Goal: Book appointment/travel/reservation

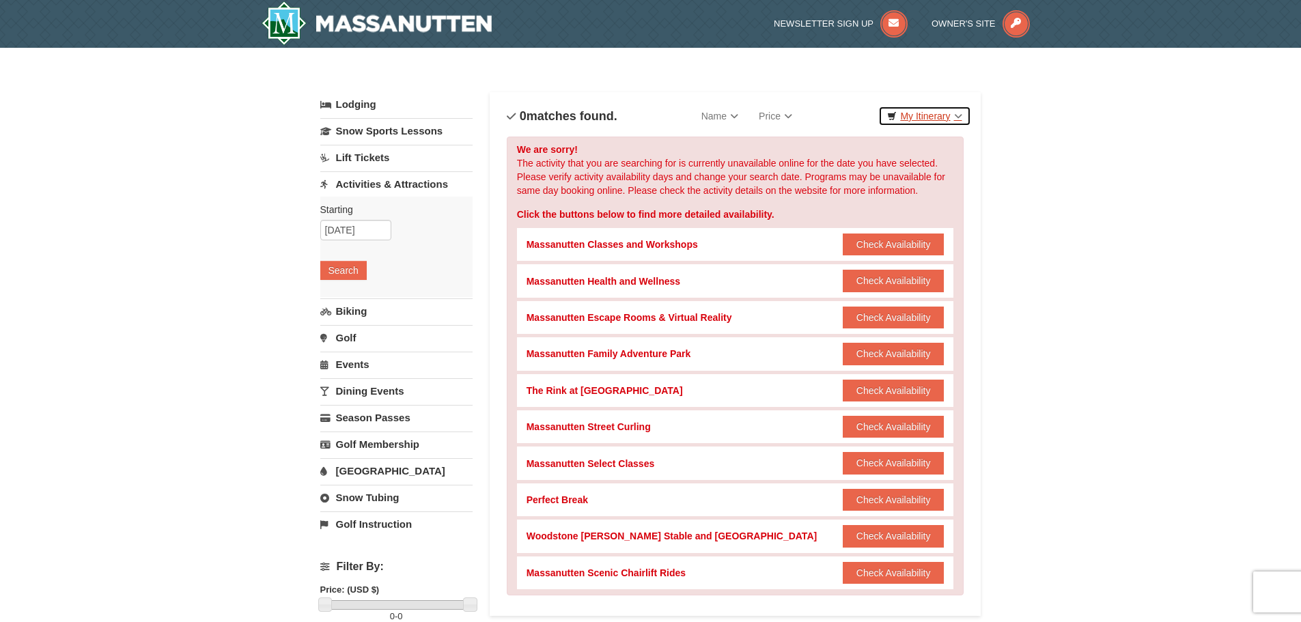
click at [910, 114] on link "My Itinerary" at bounding box center [924, 116] width 92 height 20
click at [894, 83] on div "Categories List Filter My Itinerary Questions? 1-540-289-9441" at bounding box center [650, 86] width 661 height 14
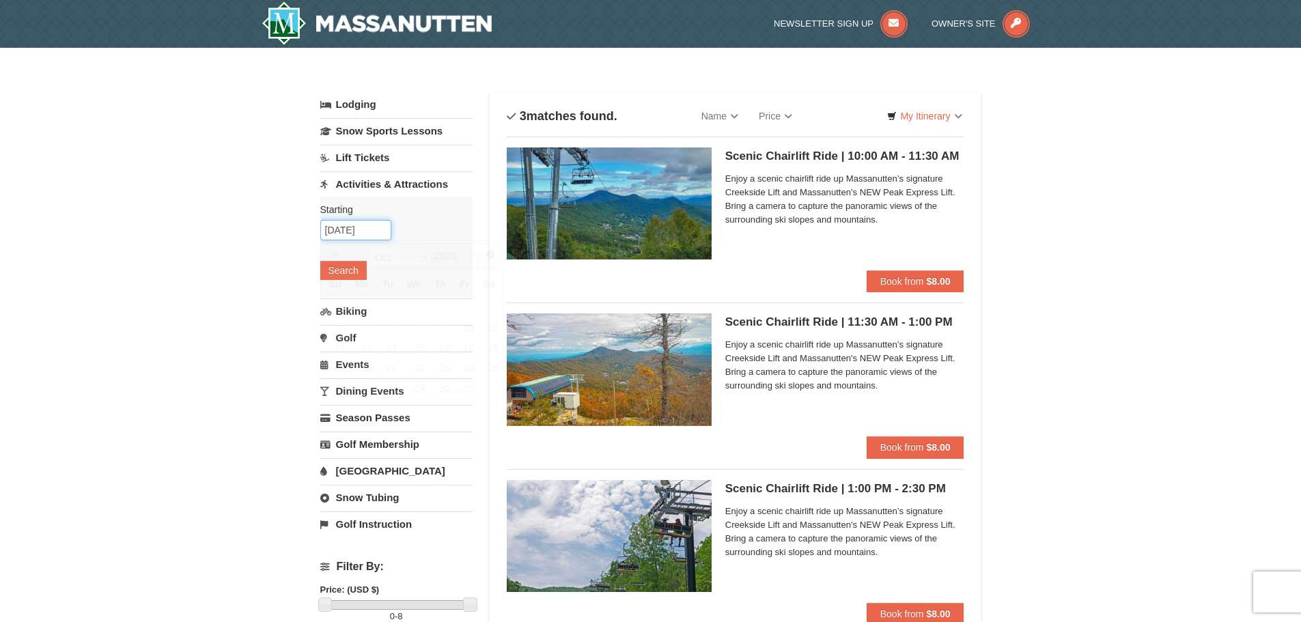
click at [371, 231] on input "10/26/2025" at bounding box center [355, 230] width 71 height 20
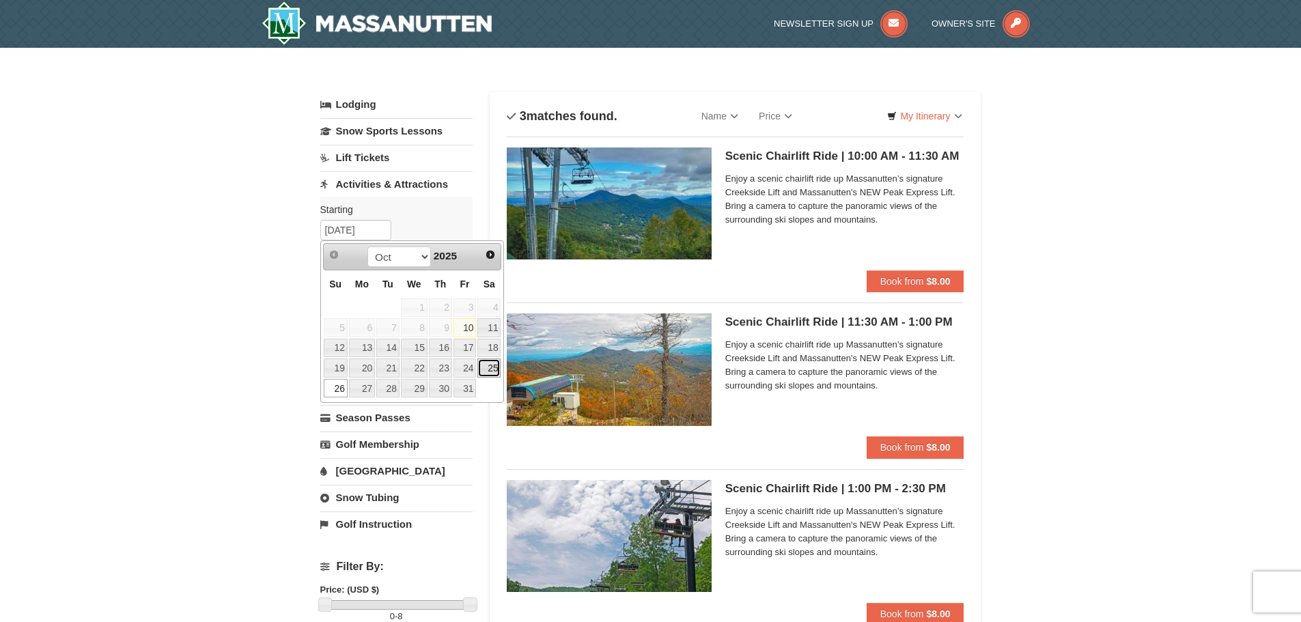
drag, startPoint x: 491, startPoint y: 368, endPoint x: 436, endPoint y: 311, distance: 79.2
click at [489, 368] on link "25" at bounding box center [488, 367] width 23 height 19
type input "[DATE]"
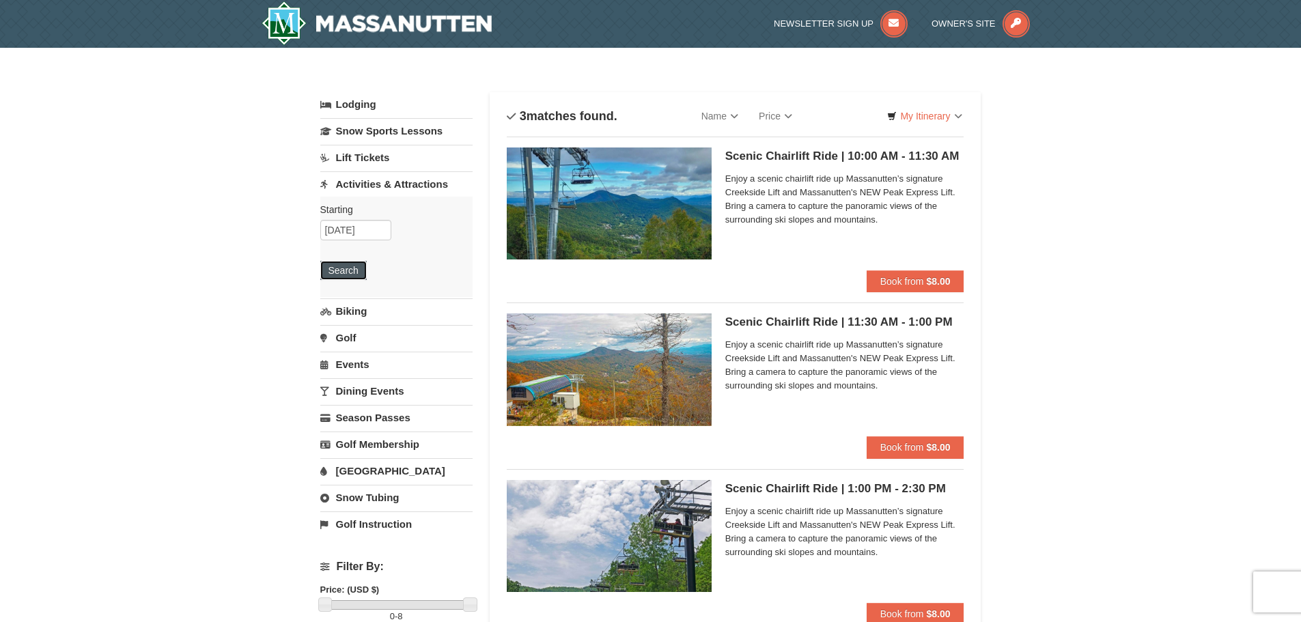
click at [360, 275] on button "Search" at bounding box center [343, 270] width 46 height 19
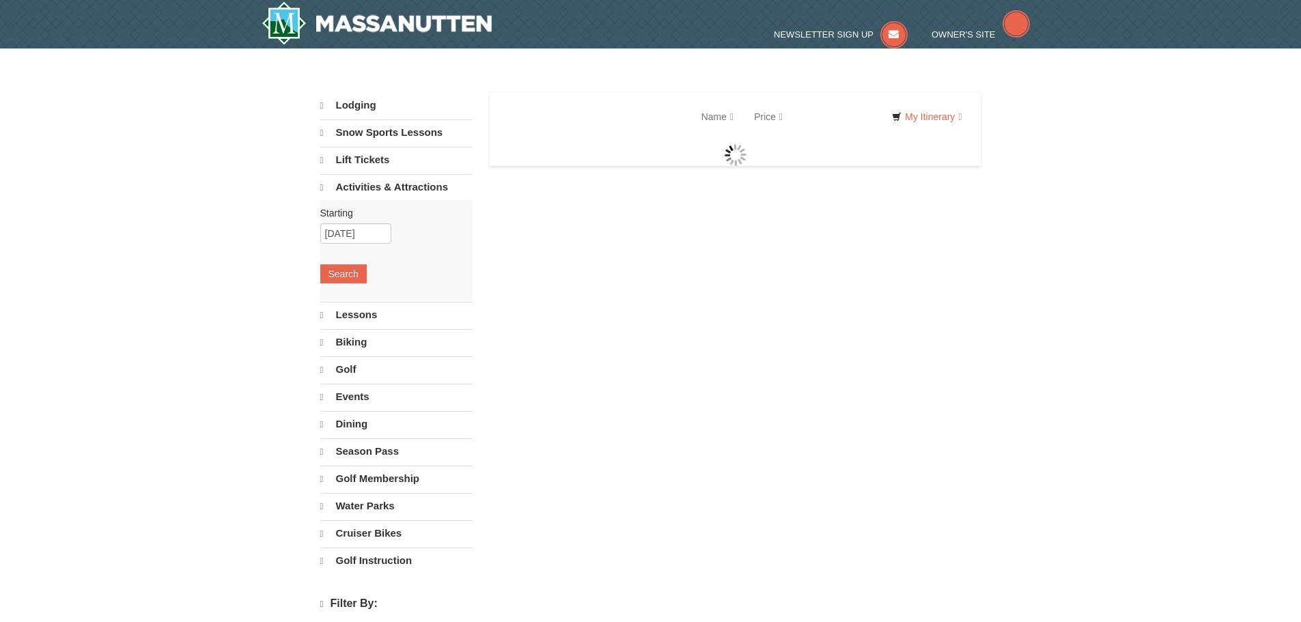
select select "10"
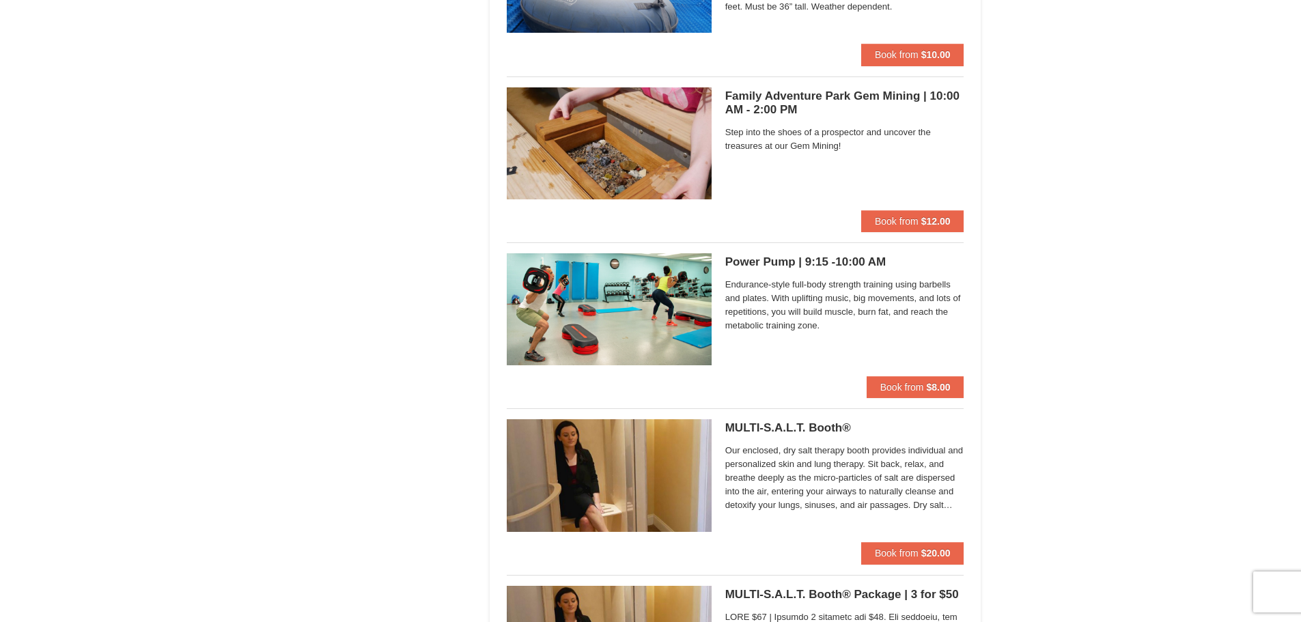
scroll to position [3823, 0]
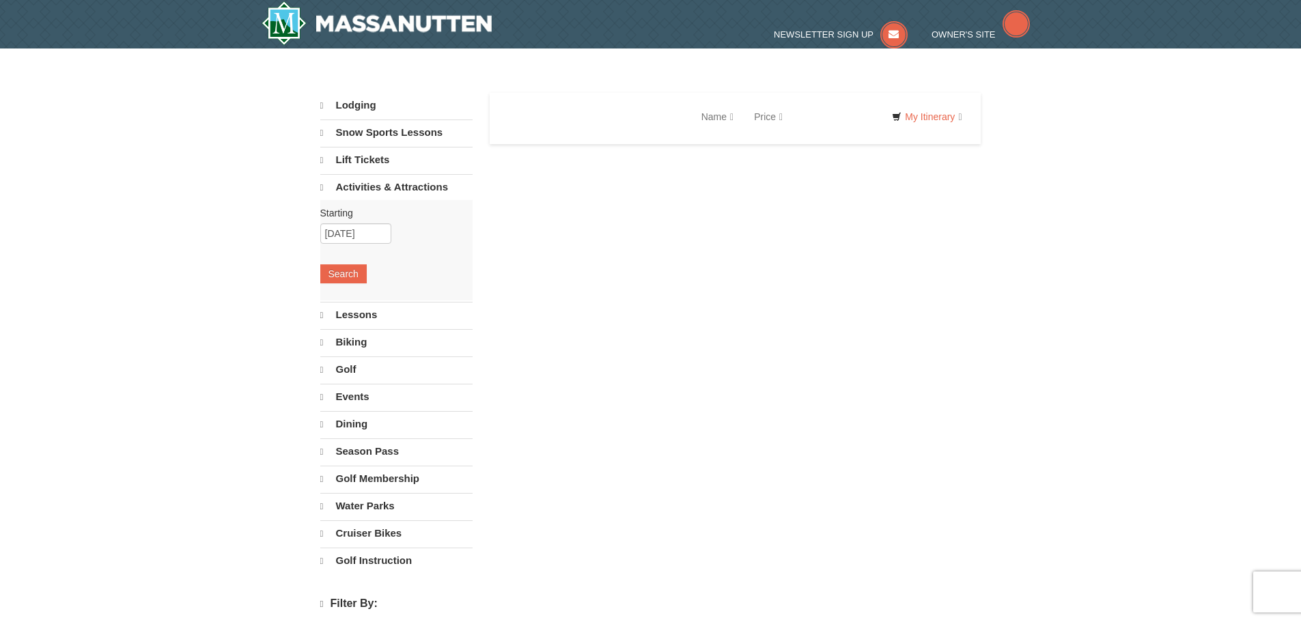
select select "10"
